Goal: Navigation & Orientation: Find specific page/section

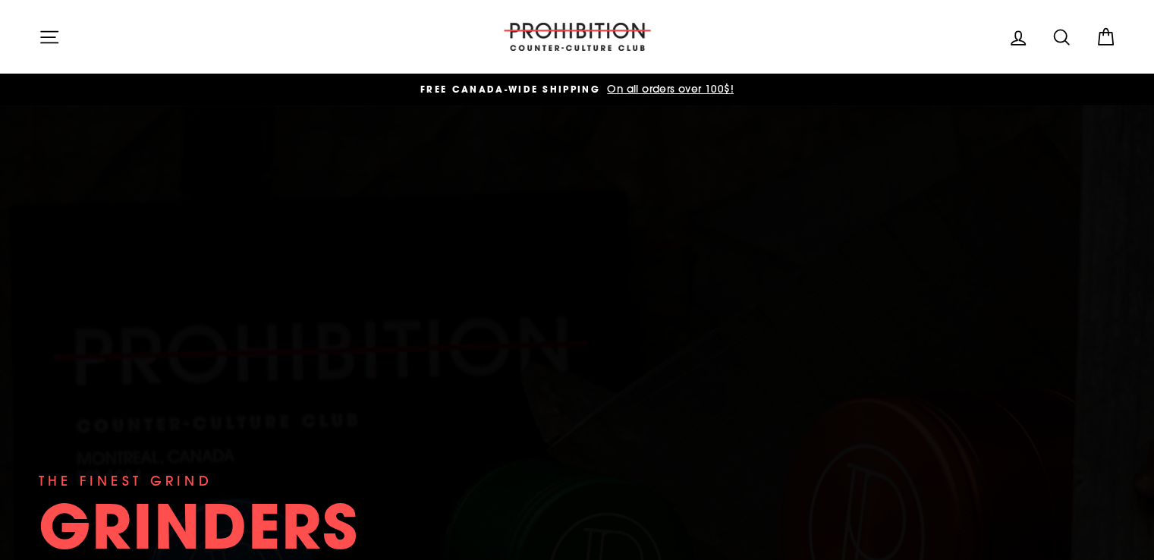
click at [39, 40] on icon "button" at bounding box center [49, 37] width 21 height 21
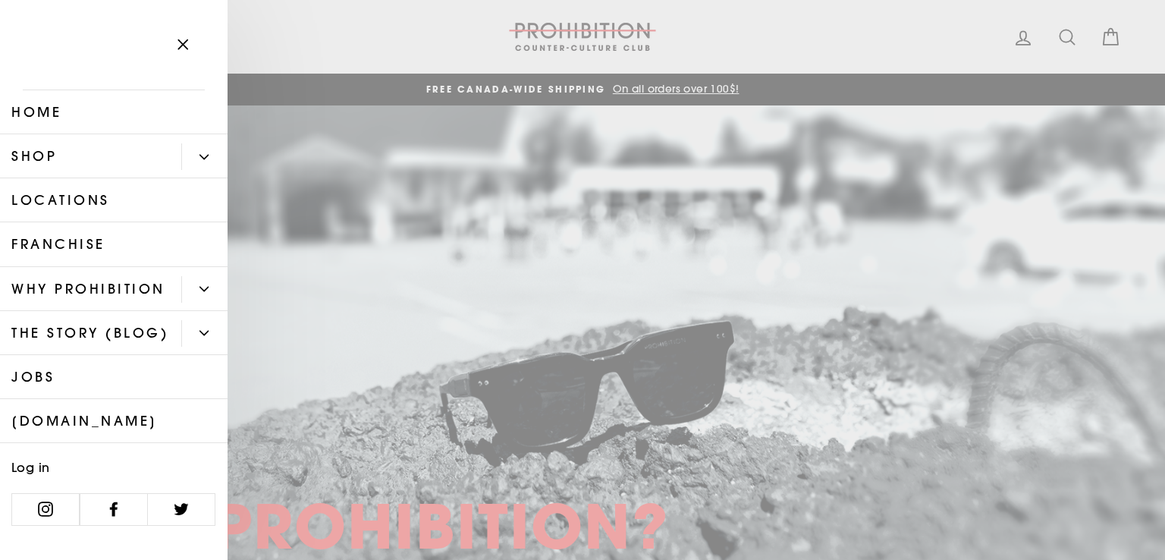
click at [71, 149] on link "Shop" at bounding box center [90, 156] width 181 height 44
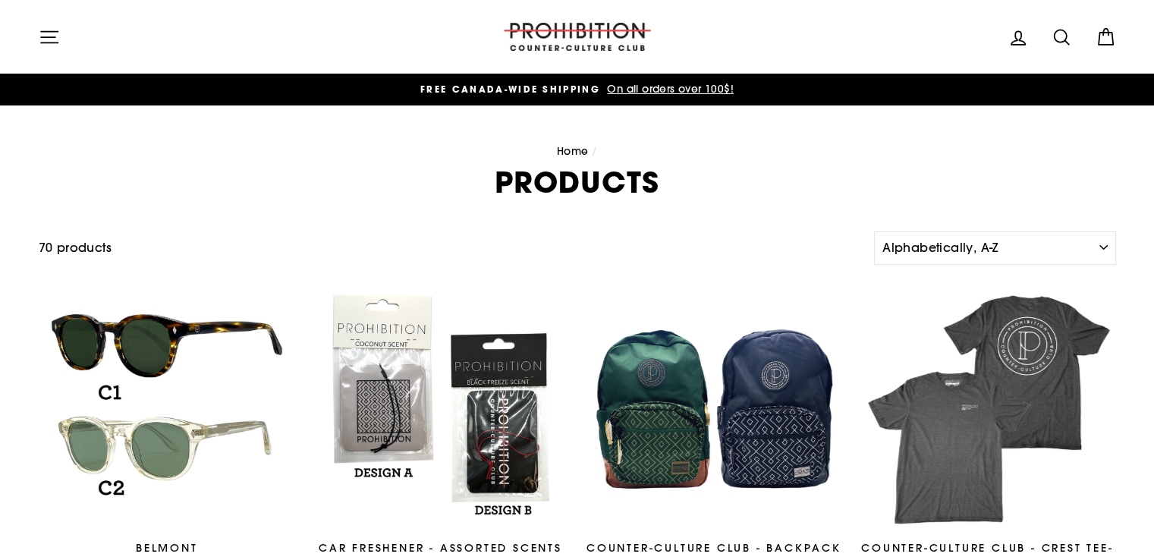
click at [46, 46] on icon "button" at bounding box center [49, 37] width 21 height 21
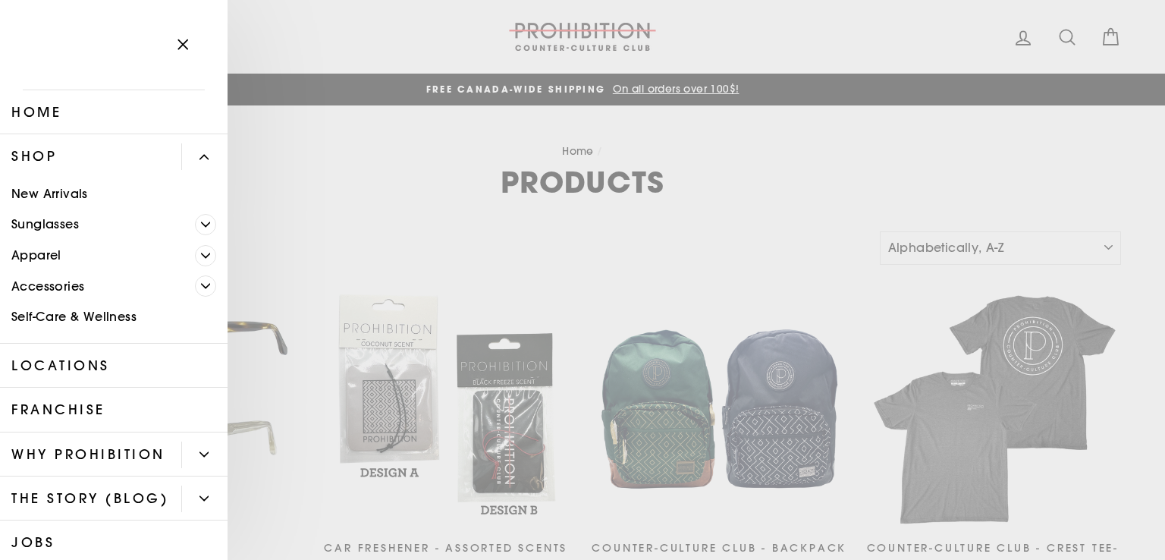
click at [200, 287] on span "Primary" at bounding box center [205, 285] width 21 height 21
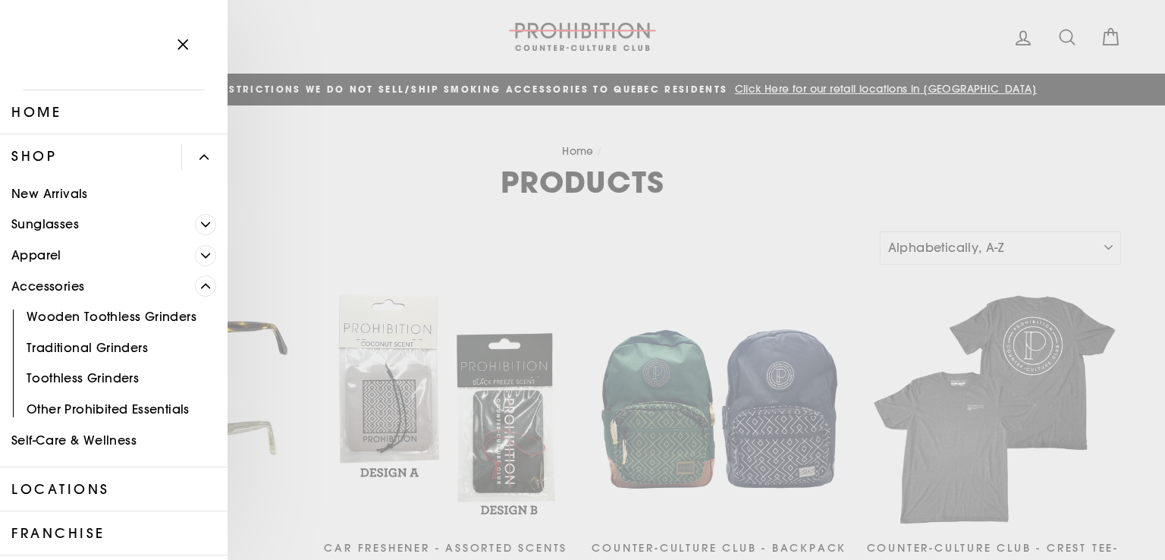
click at [202, 284] on icon "Primary" at bounding box center [206, 286] width 8 height 4
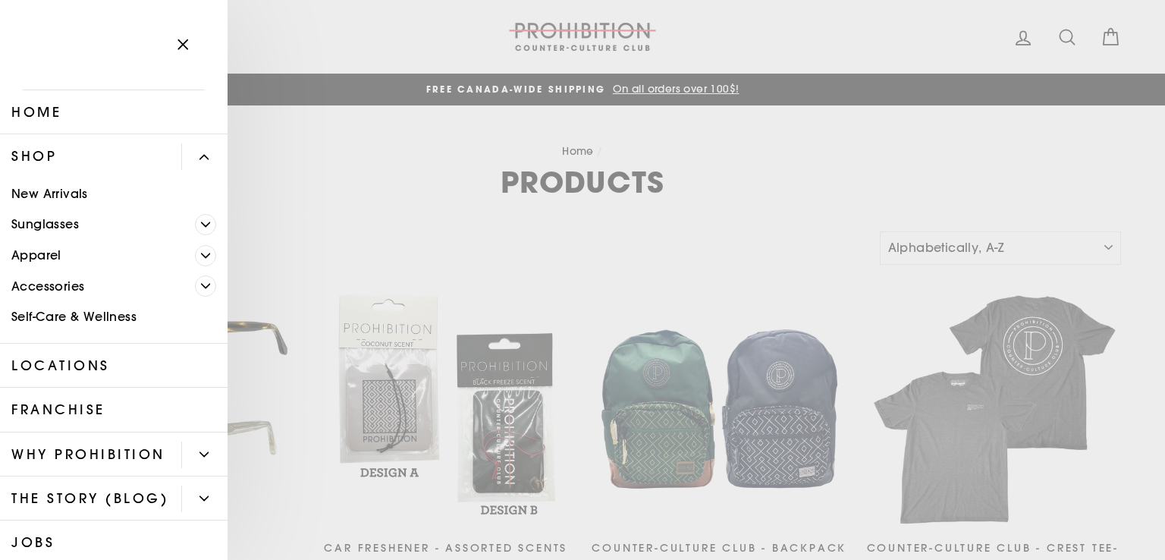
click at [46, 116] on link "Home" at bounding box center [114, 112] width 228 height 44
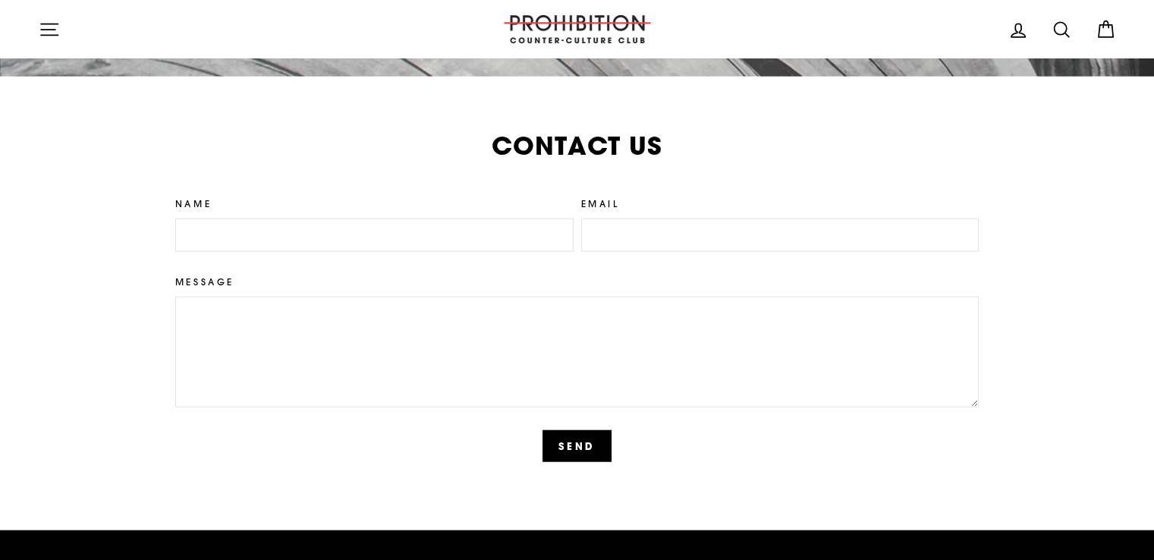
scroll to position [3944, 0]
